Goal: Task Accomplishment & Management: Manage account settings

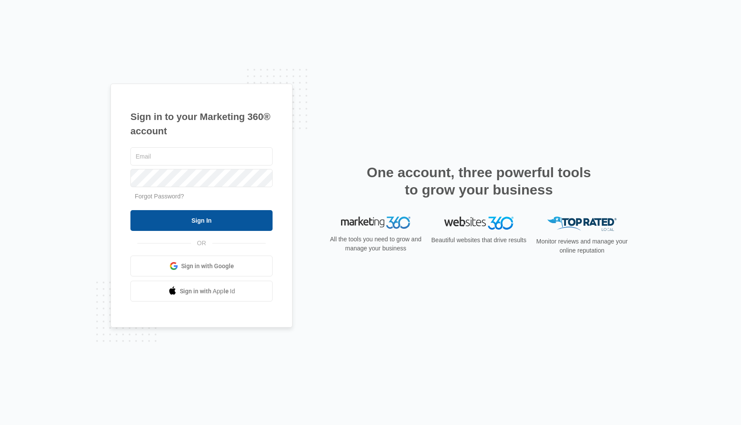
type input "[PERSON_NAME][EMAIL_ADDRESS][DOMAIN_NAME]"
click at [216, 227] on input "Sign In" at bounding box center [201, 220] width 142 height 21
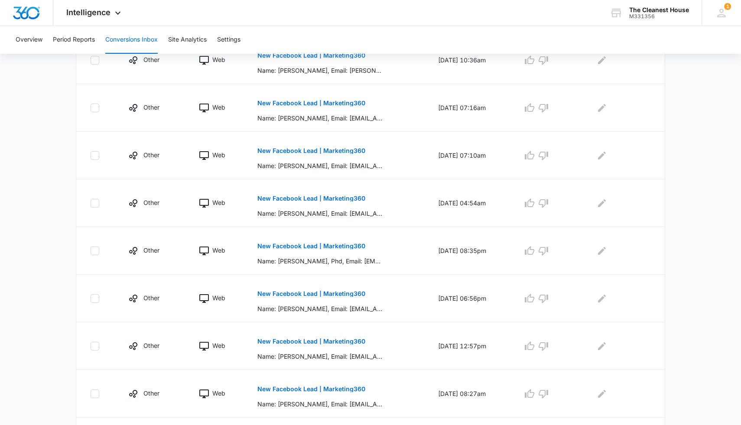
scroll to position [237, 0]
